Goal: Information Seeking & Learning: Learn about a topic

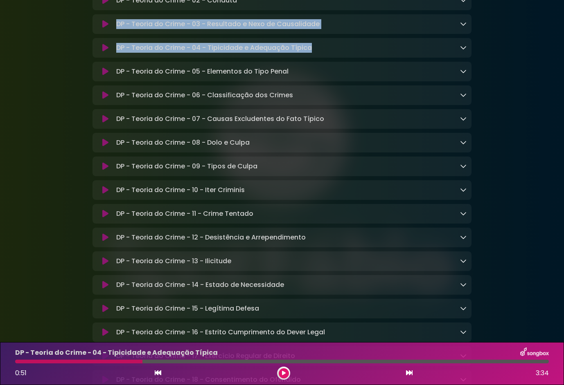
scroll to position [4249, 0]
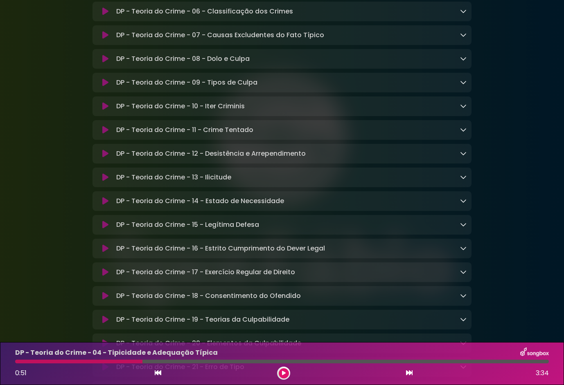
click at [105, 134] on icon at bounding box center [105, 130] width 6 height 8
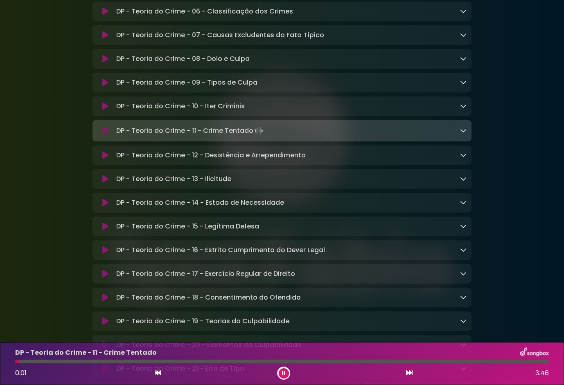
click at [103, 110] on icon at bounding box center [105, 106] width 6 height 8
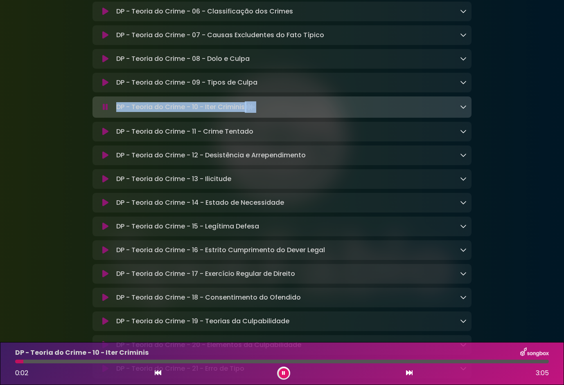
drag, startPoint x: 267, startPoint y: 175, endPoint x: 99, endPoint y: 181, distance: 168.2
click at [99, 113] on div "DP - Teoria do Crime - 10 - Iter Criminis Loading Track..." at bounding box center [281, 106] width 369 height 11
drag, startPoint x: 99, startPoint y: 181, endPoint x: 144, endPoint y: 177, distance: 45.5
copy div "DP - Teoria do Crime - 10 - Iter Criminis"
click at [57, 362] on div at bounding box center [281, 362] width 533 height 4
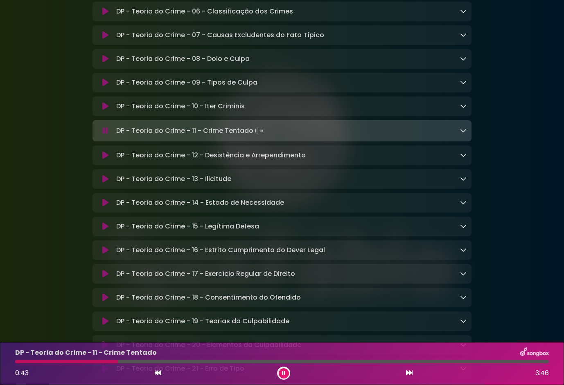
click at [282, 376] on button at bounding box center [283, 373] width 10 height 10
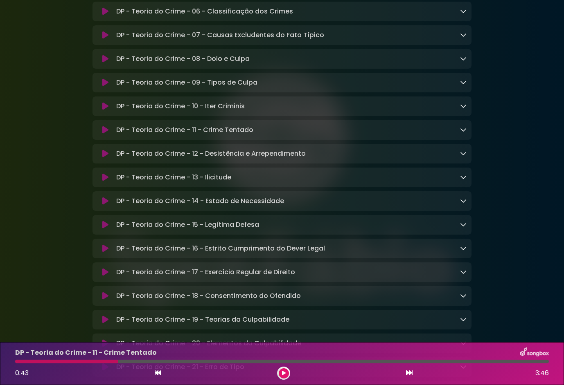
click at [164, 352] on div "DP - Teoria do Crime - 11 - Crime Tentado" at bounding box center [281, 353] width 543 height 11
click at [105, 110] on icon at bounding box center [105, 106] width 6 height 8
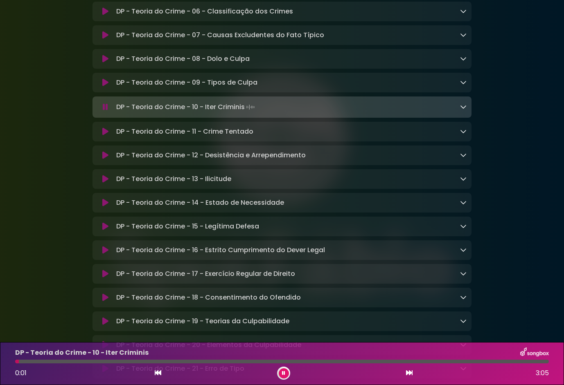
click at [103, 111] on icon at bounding box center [105, 107] width 5 height 8
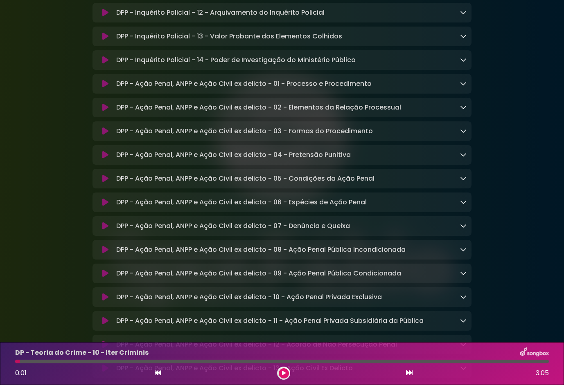
scroll to position [3145, 0]
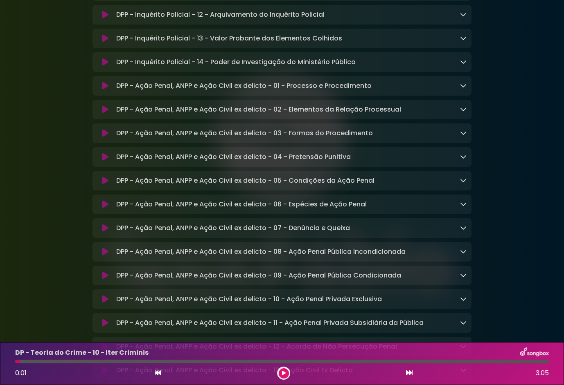
click at [102, 185] on icon at bounding box center [105, 181] width 6 height 8
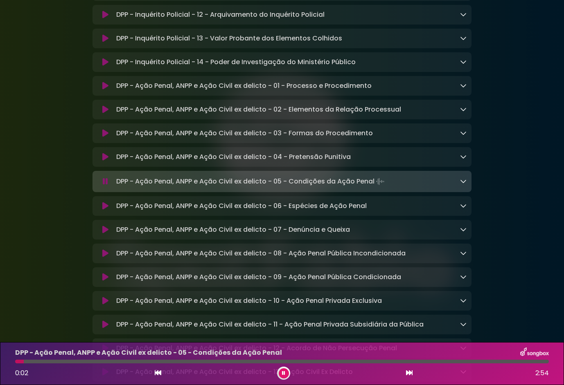
click at [103, 161] on icon at bounding box center [105, 157] width 6 height 8
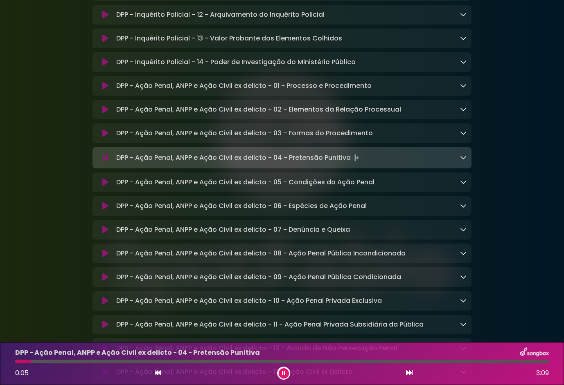
click at [103, 137] on icon at bounding box center [105, 133] width 6 height 8
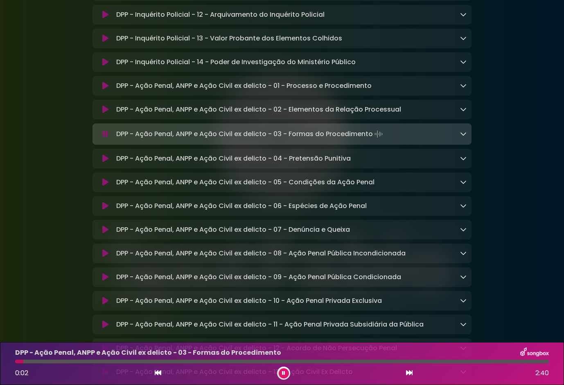
click at [103, 114] on icon at bounding box center [105, 110] width 6 height 8
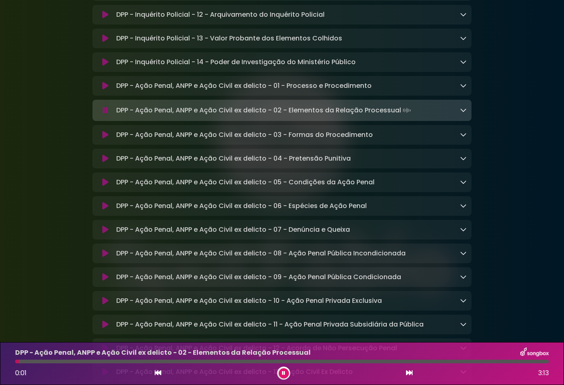
click at [104, 90] on icon at bounding box center [105, 86] width 6 height 8
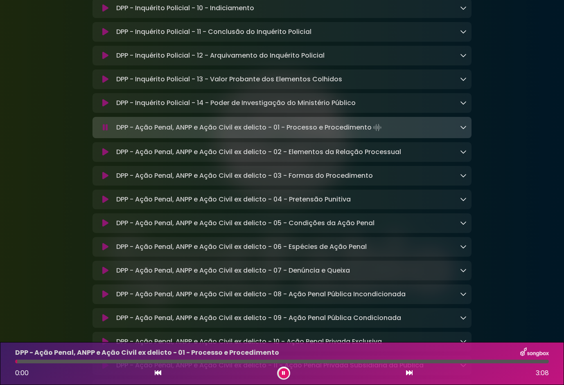
scroll to position [3063, 0]
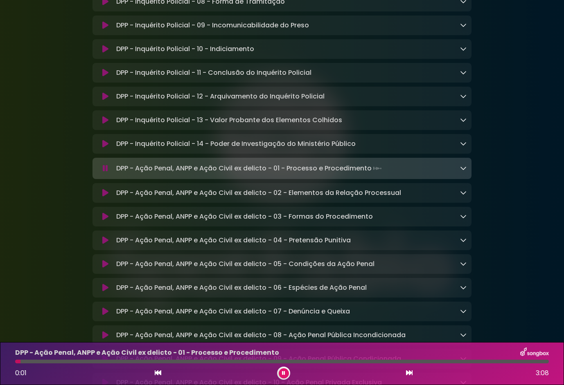
click at [107, 148] on icon at bounding box center [105, 144] width 6 height 8
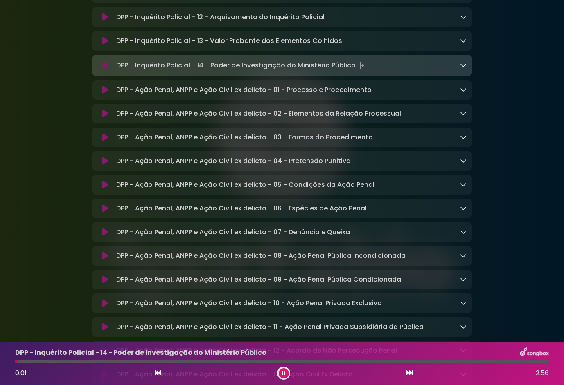
scroll to position [3145, 0]
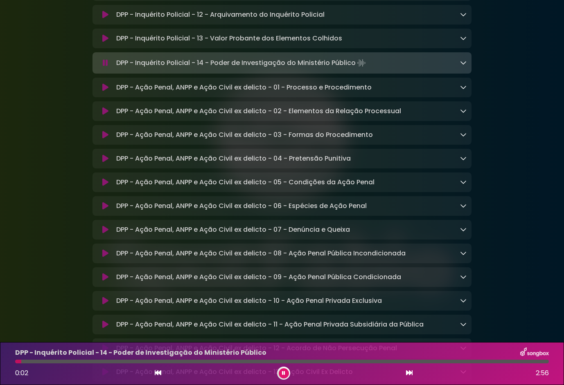
click at [104, 186] on icon at bounding box center [105, 182] width 6 height 8
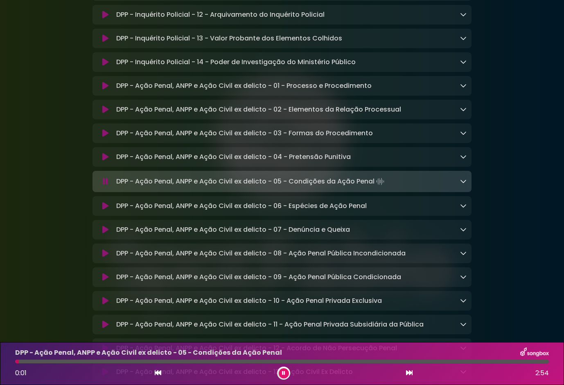
click at [103, 210] on icon at bounding box center [105, 206] width 6 height 8
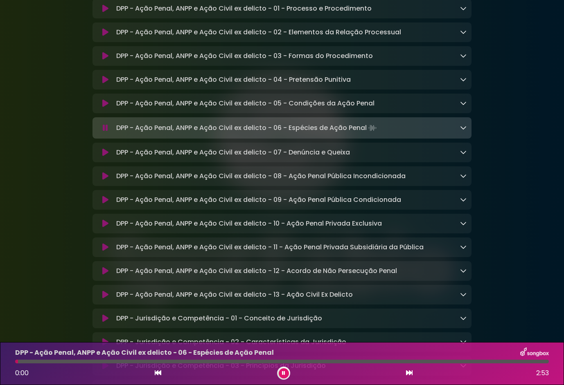
scroll to position [3227, 0]
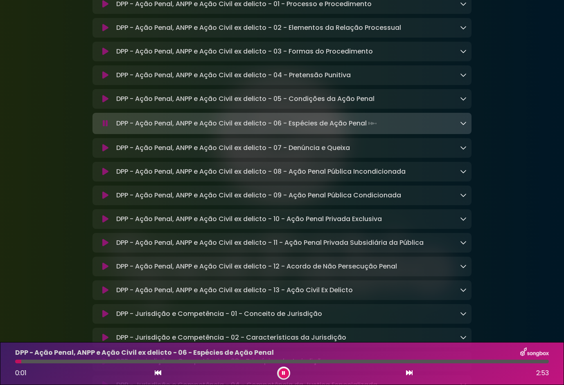
click at [104, 152] on icon at bounding box center [105, 148] width 6 height 8
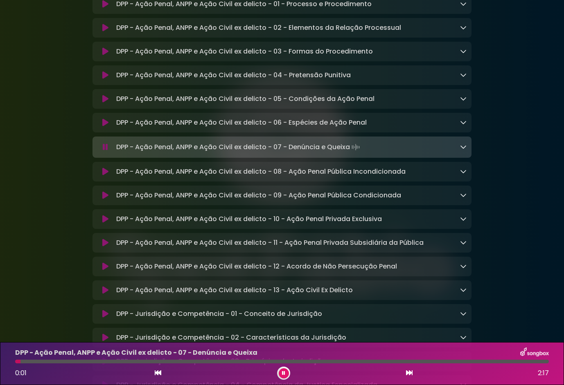
click at [105, 176] on icon at bounding box center [105, 172] width 6 height 8
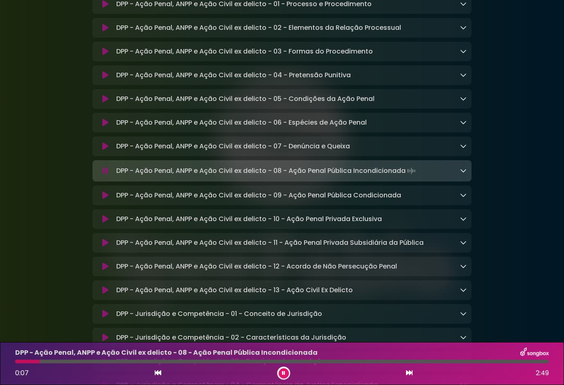
click at [57, 364] on div "DPP - Ação Penal, ANPP e Ação Civil ex delicto - 08 - Ação Penal Pública Incond…" at bounding box center [281, 364] width 543 height 32
click at [109, 200] on button at bounding box center [105, 195] width 16 height 8
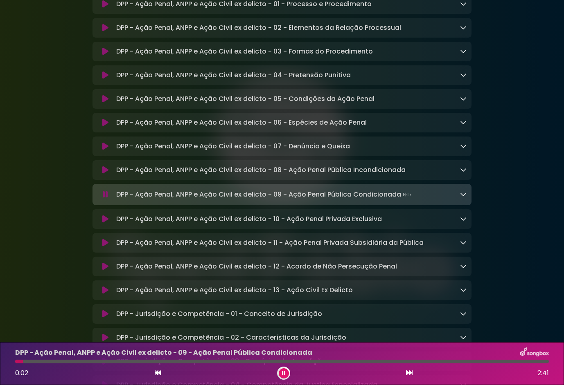
click at [106, 223] on icon at bounding box center [105, 219] width 6 height 8
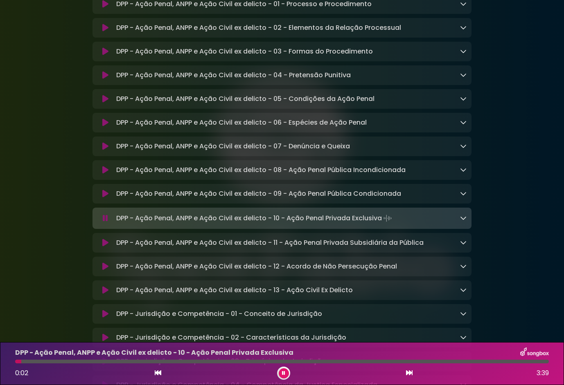
click at [107, 247] on icon at bounding box center [105, 243] width 6 height 8
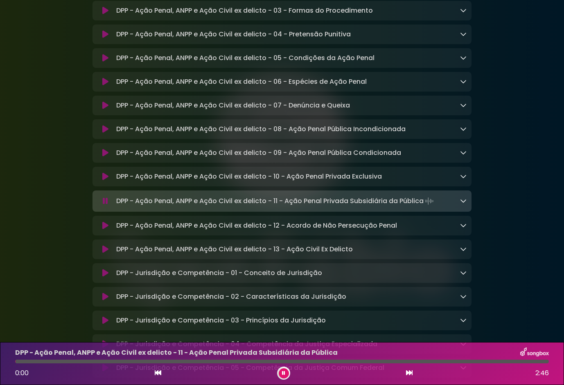
scroll to position [3309, 0]
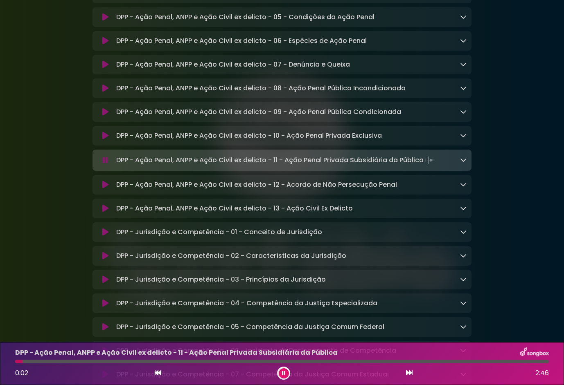
click at [108, 189] on icon at bounding box center [105, 185] width 6 height 8
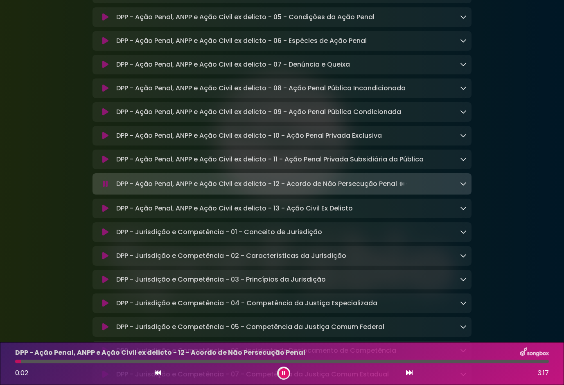
click at [102, 213] on icon at bounding box center [105, 208] width 6 height 8
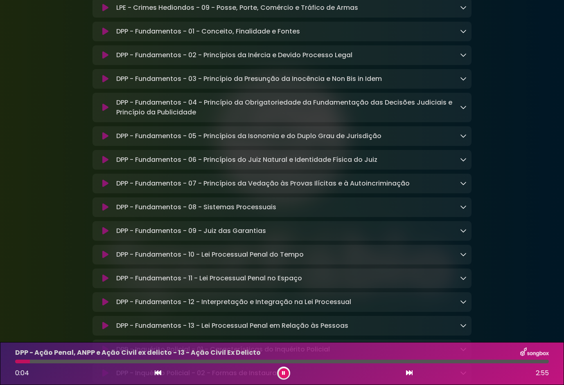
scroll to position [2532, 0]
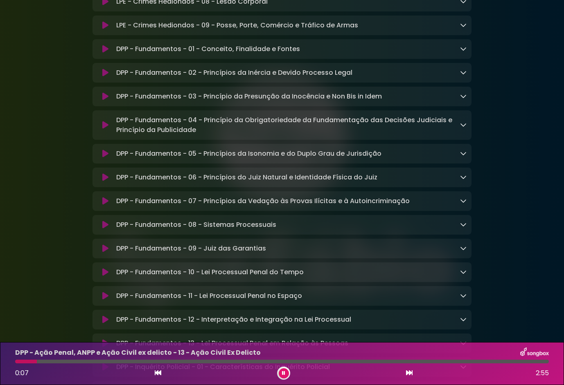
click at [102, 53] on button at bounding box center [105, 49] width 16 height 8
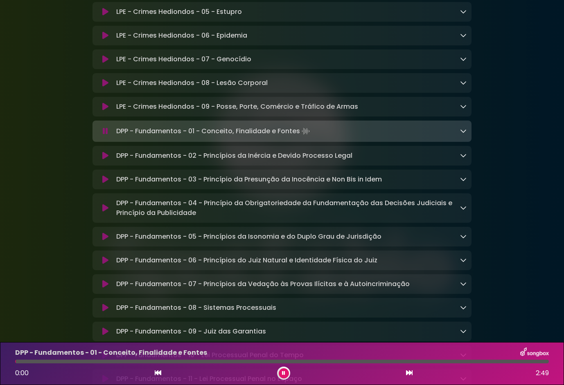
scroll to position [2450, 0]
click at [106, 111] on icon at bounding box center [105, 107] width 6 height 8
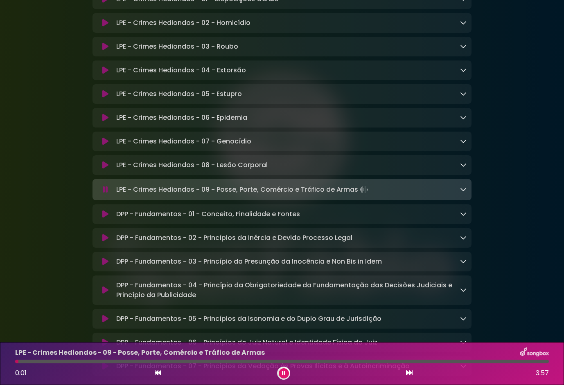
scroll to position [2327, 0]
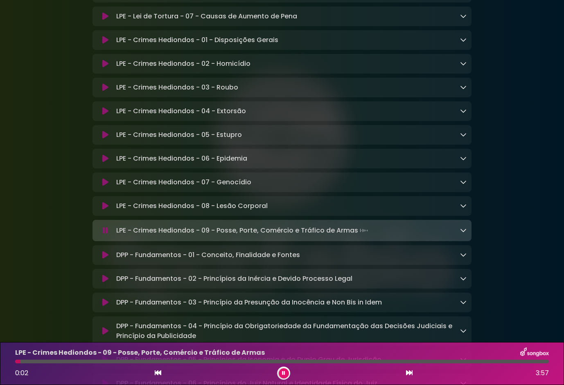
click at [105, 68] on icon at bounding box center [105, 64] width 6 height 8
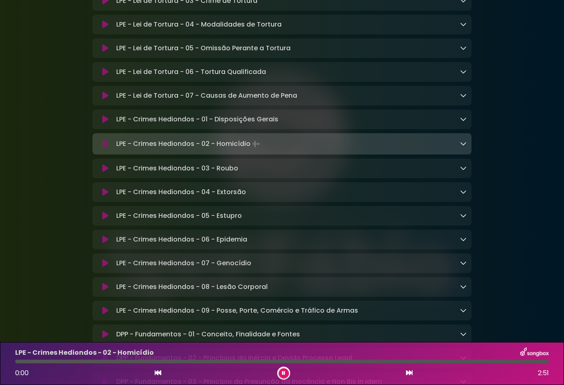
scroll to position [2246, 0]
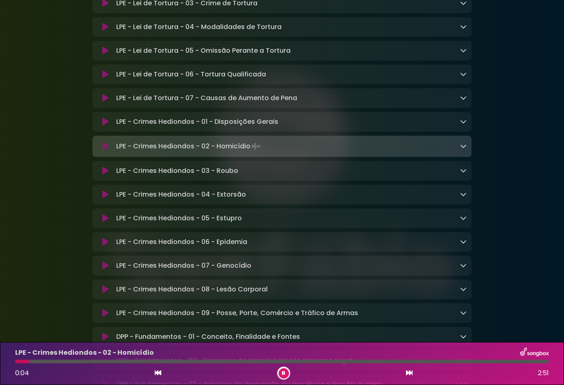
click at [110, 175] on button at bounding box center [105, 171] width 16 height 8
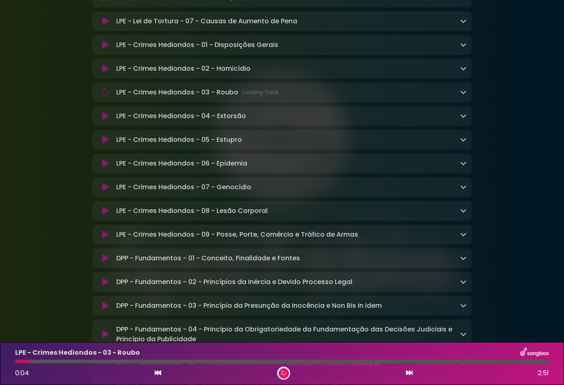
scroll to position [2327, 0]
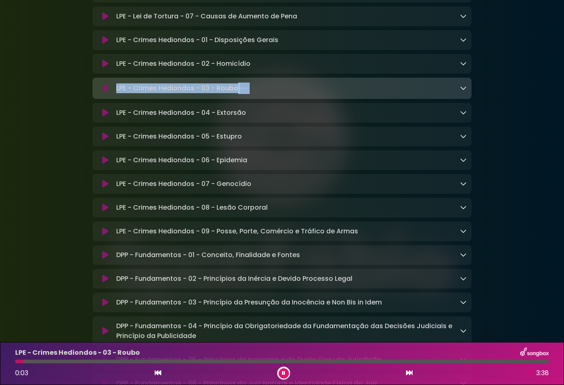
drag, startPoint x: 266, startPoint y: 125, endPoint x: 108, endPoint y: 129, distance: 157.9
click at [108, 94] on div "LPE - Crimes Hediondos - 03 - Roubo Loading Track..." at bounding box center [281, 88] width 369 height 11
drag, startPoint x: 110, startPoint y: 129, endPoint x: 161, endPoint y: 127, distance: 51.6
copy div "LPE - Crimes Hediondos - 03 - Roubo"
click at [304, 260] on div "DPP - Fundamentos - 01 - Conceito, Finalidade e Fontes Loading Track..." at bounding box center [289, 255] width 353 height 10
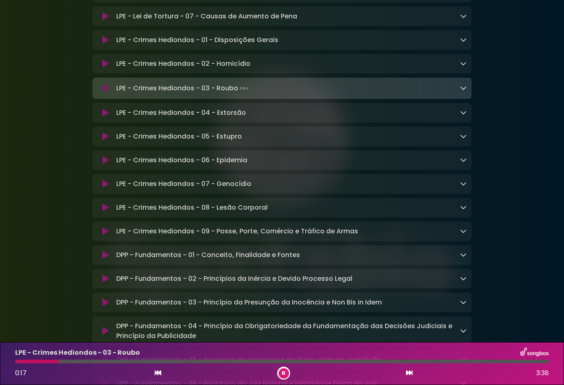
drag, startPoint x: 107, startPoint y: 295, endPoint x: 157, endPoint y: 211, distance: 97.9
click at [108, 259] on icon at bounding box center [105, 255] width 6 height 8
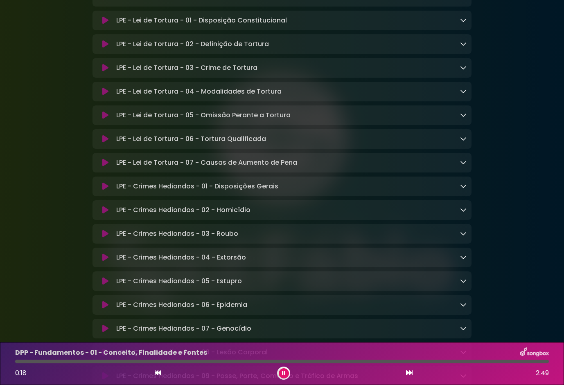
scroll to position [2164, 0]
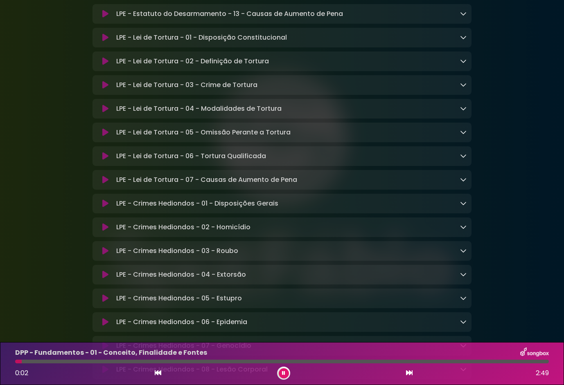
click at [106, 42] on icon at bounding box center [105, 38] width 6 height 8
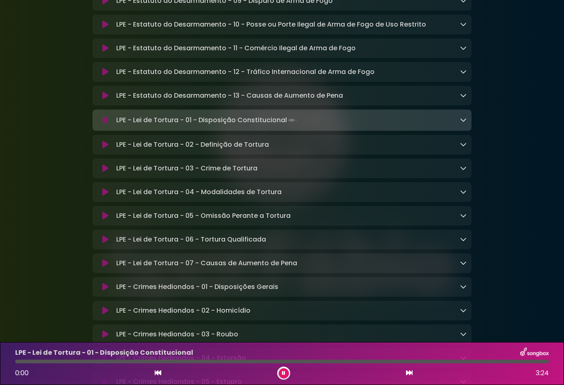
scroll to position [2041, 0]
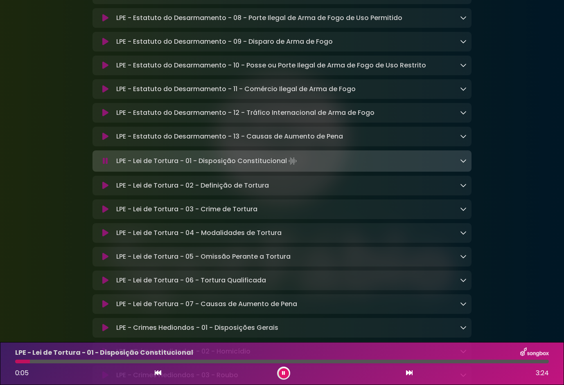
click at [103, 141] on icon at bounding box center [105, 136] width 6 height 8
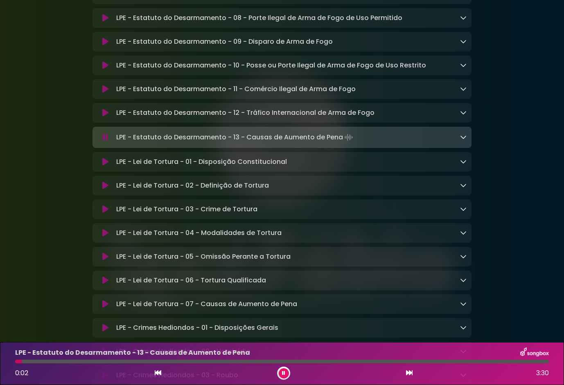
click at [104, 117] on icon at bounding box center [105, 113] width 6 height 8
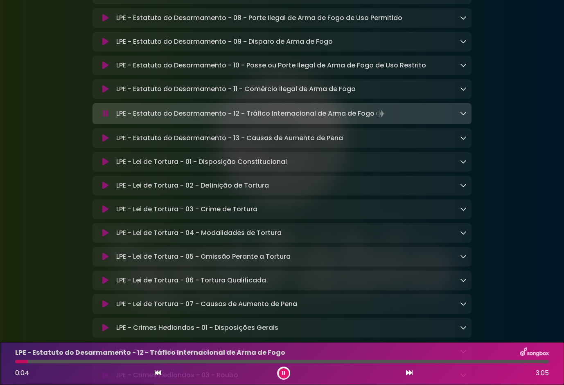
click at [106, 93] on icon at bounding box center [105, 89] width 6 height 8
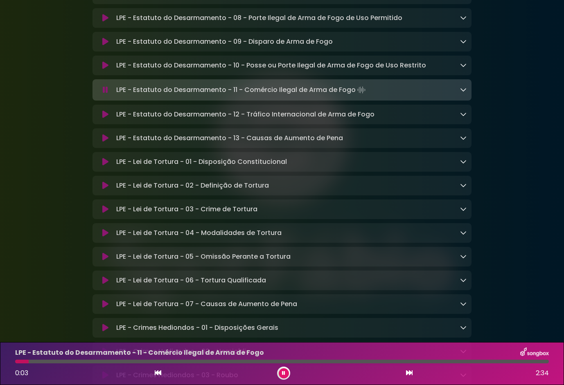
click at [103, 70] on icon at bounding box center [105, 65] width 6 height 8
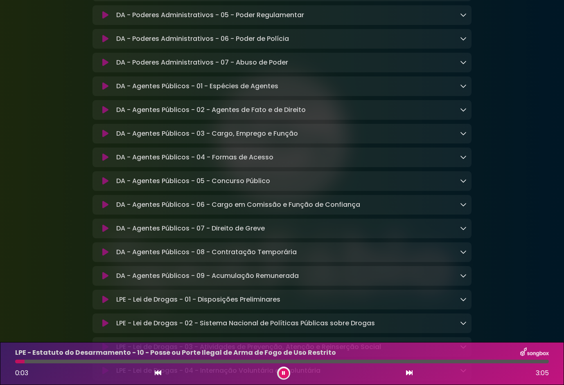
scroll to position [855, 0]
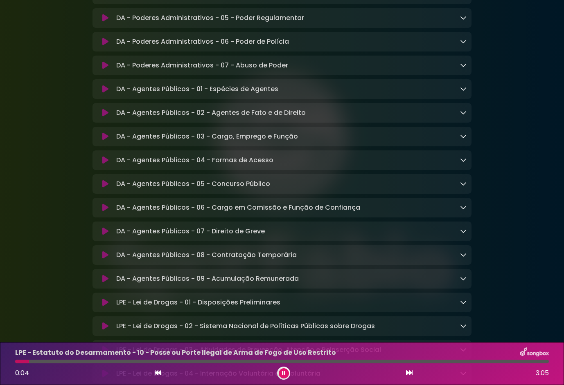
click at [108, 188] on button at bounding box center [105, 184] width 16 height 8
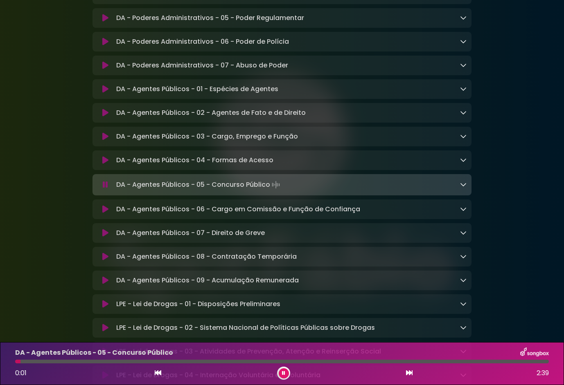
click at [105, 141] on icon at bounding box center [105, 136] width 6 height 8
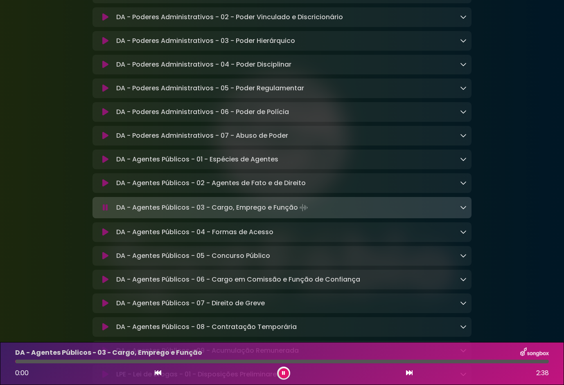
scroll to position [773, 0]
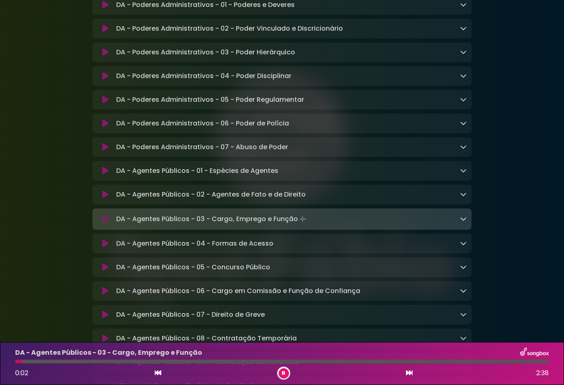
click at [102, 199] on icon at bounding box center [105, 195] width 6 height 8
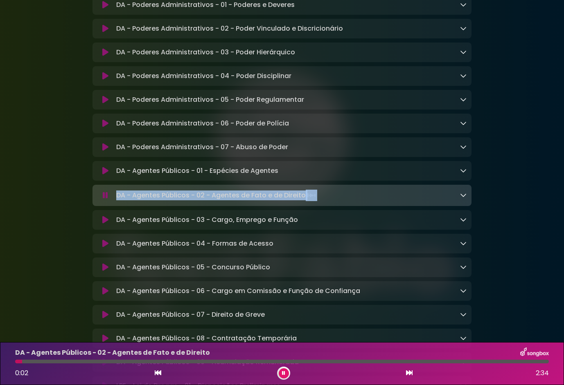
drag, startPoint x: 322, startPoint y: 209, endPoint x: 117, endPoint y: 209, distance: 205.3
click at [117, 201] on div "DA - Agentes Públicos - 02 - Agentes de Fato e de Direito Loading Track..." at bounding box center [289, 195] width 353 height 11
drag, startPoint x: 117, startPoint y: 209, endPoint x: 133, endPoint y: 206, distance: 16.6
copy p "DA - Agentes Públicos - 02 - Agentes de Fato e de Direito"
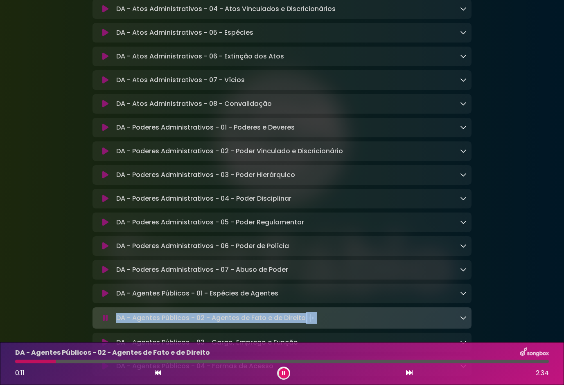
scroll to position [610, 0]
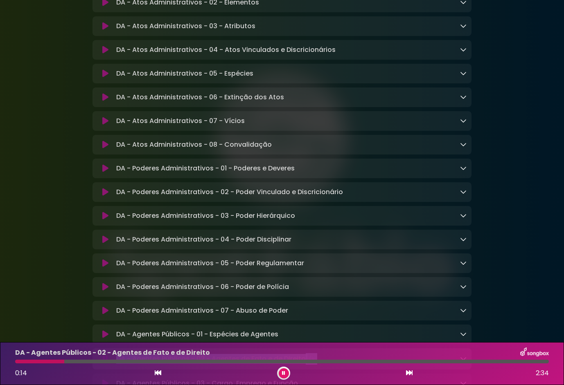
click at [286, 374] on button at bounding box center [283, 373] width 10 height 10
